Goal: Task Accomplishment & Management: Use online tool/utility

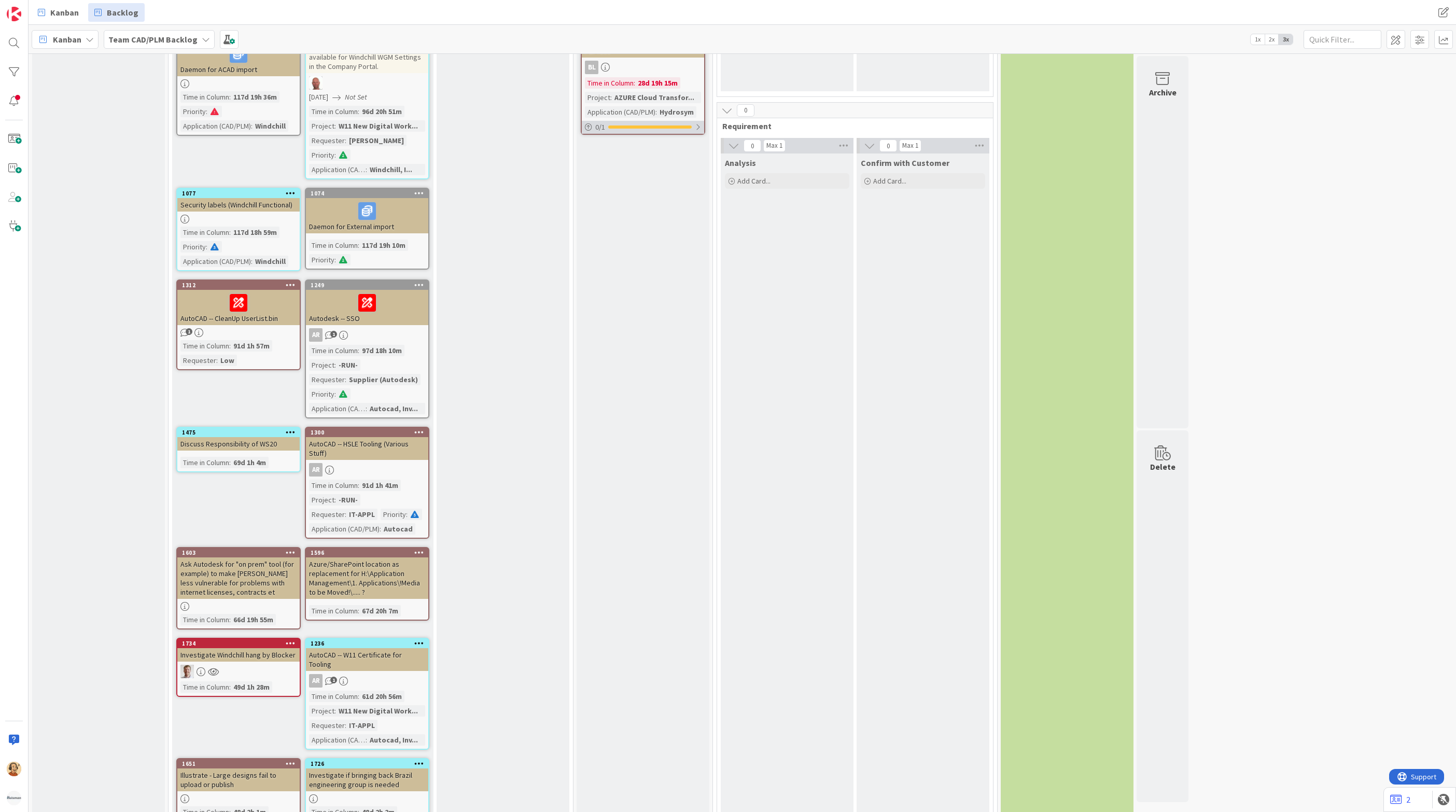
scroll to position [733, 0]
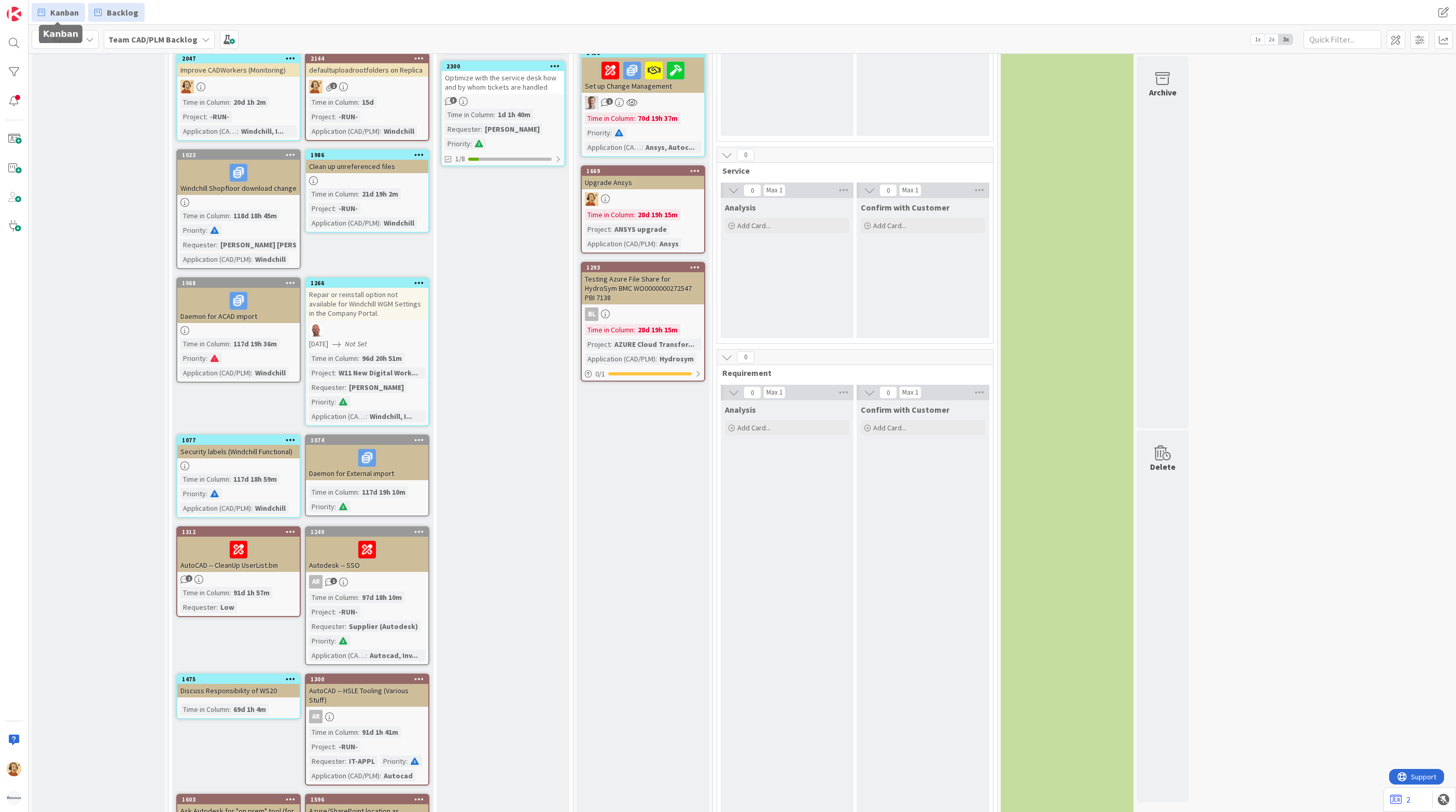
click at [61, 13] on span "Kanban" at bounding box center [65, 12] width 29 height 12
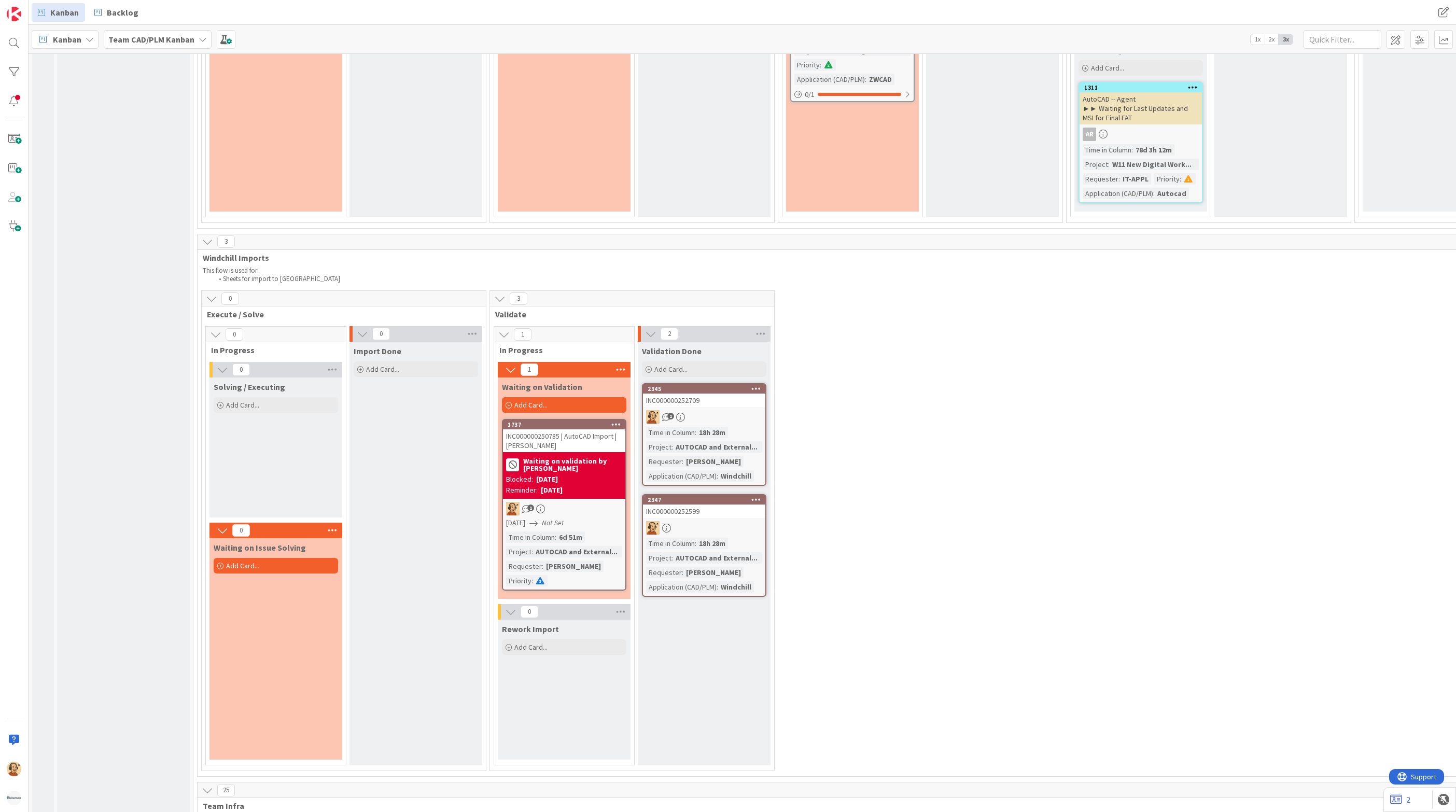
scroll to position [2023, 0]
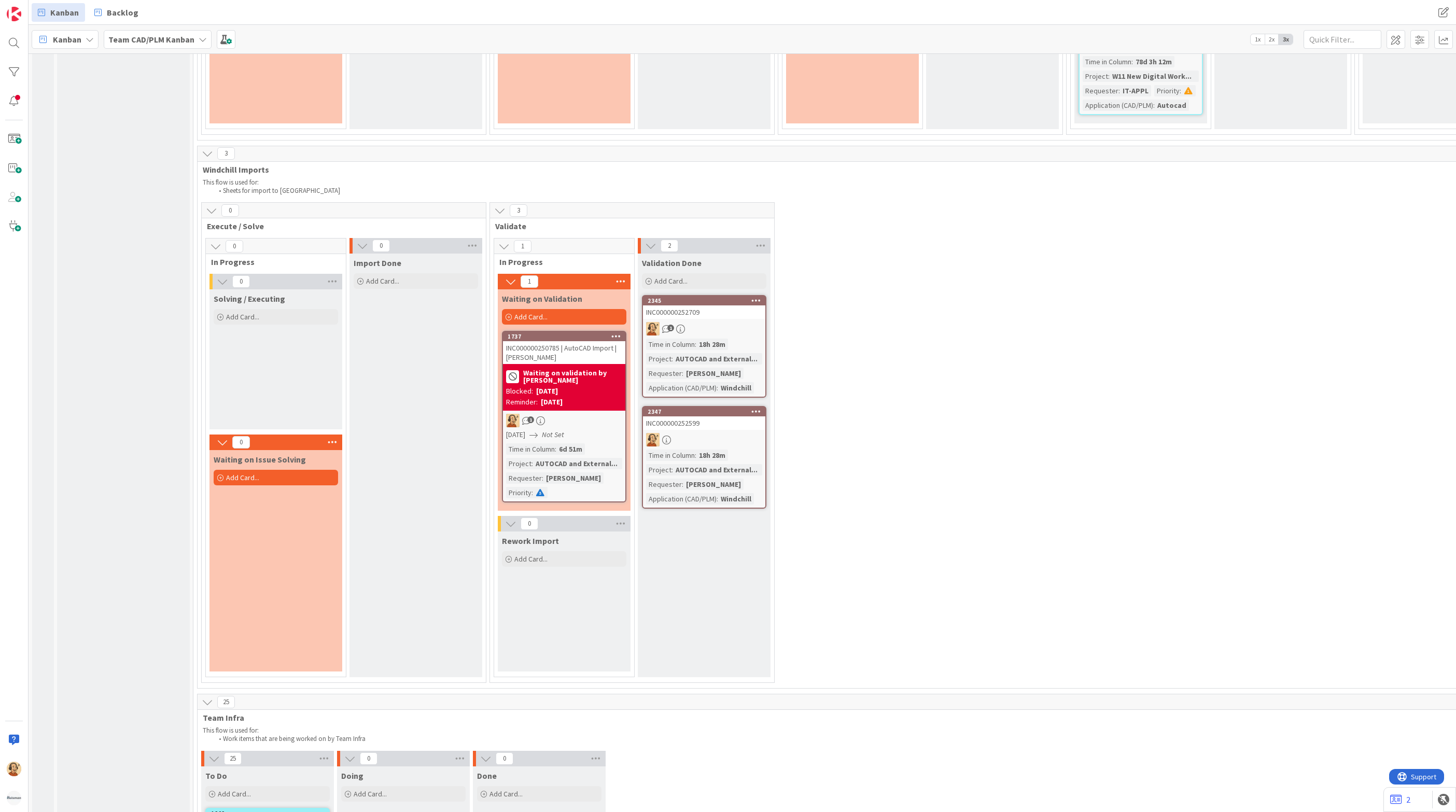
click at [736, 364] on div "Time in [GEOGRAPHIC_DATA] : 18h 28m Project : AUTOCAD and External... Requester…" at bounding box center [705, 366] width 116 height 55
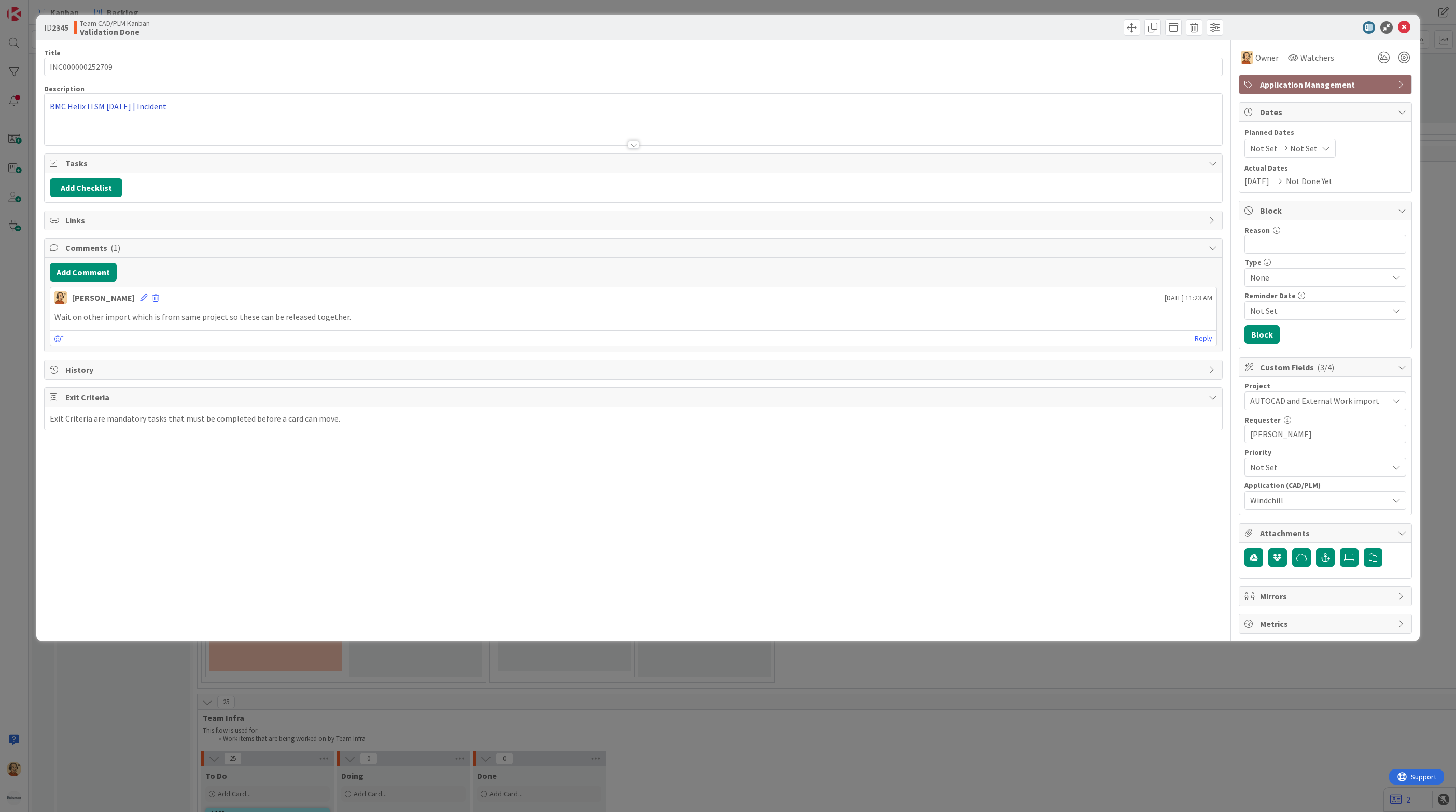
click at [141, 105] on div "BMC Helix ITSM [DATE] | Incident" at bounding box center [633, 119] width 1178 height 51
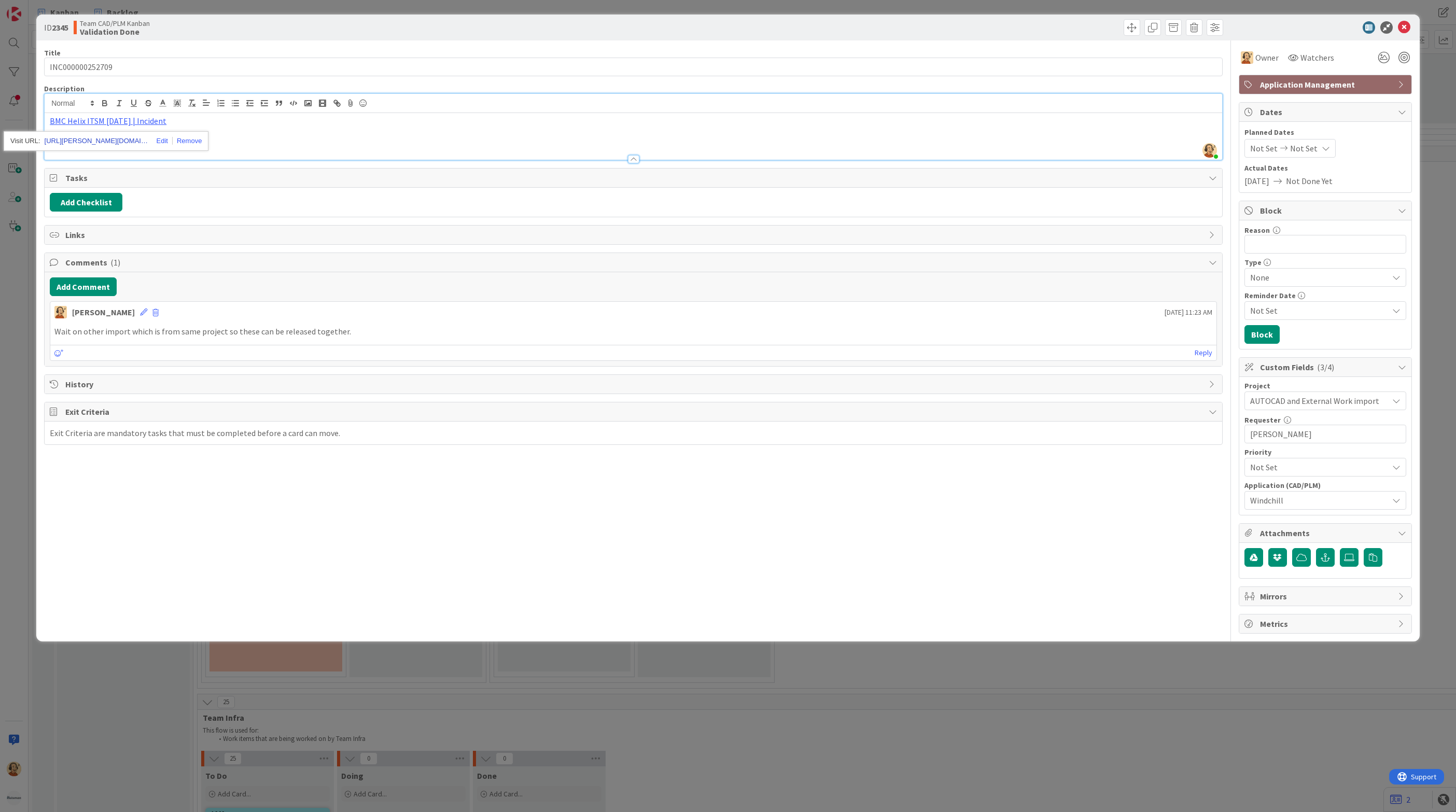
click at [100, 141] on link "[URL][PERSON_NAME][DOMAIN_NAME]" at bounding box center [96, 141] width 104 height 14
